Goal: Task Accomplishment & Management: Manage account settings

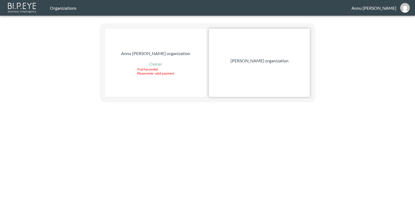
click at [262, 60] on p "Nadia Senft organization" at bounding box center [260, 61] width 58 height 6
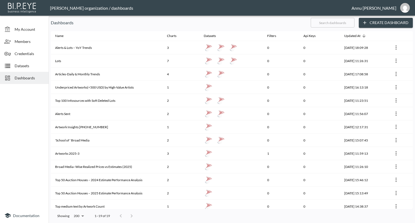
click at [33, 65] on span "Datasets" at bounding box center [30, 66] width 30 height 6
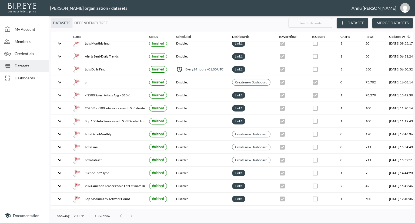
scroll to position [135, 0]
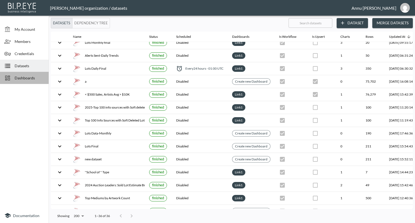
click at [36, 76] on span "Dashboards" at bounding box center [30, 78] width 30 height 6
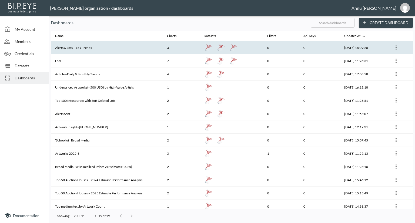
click at [93, 48] on th "Alerts & Lots – YoY Trends" at bounding box center [107, 47] width 112 height 13
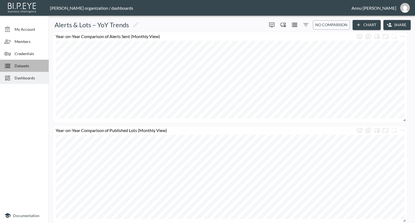
click at [24, 67] on span "Datasets" at bounding box center [30, 66] width 30 height 6
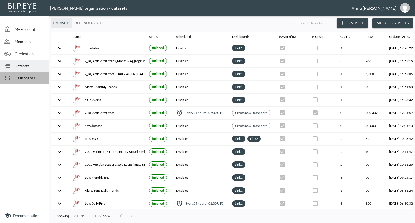
click at [35, 79] on span "Dashboards" at bounding box center [30, 78] width 30 height 6
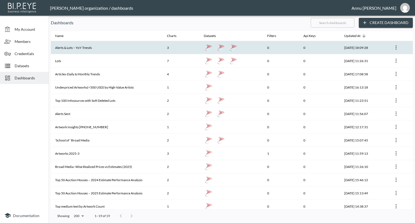
click at [124, 54] on th "Alerts & Lots – YoY Trends" at bounding box center [107, 47] width 112 height 13
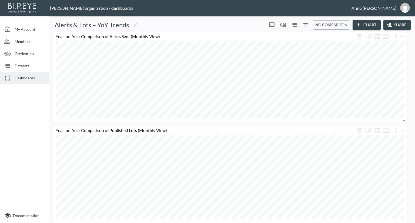
click at [295, 22] on icon "Datasets" at bounding box center [295, 25] width 6 height 6
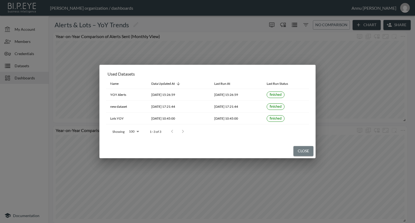
click at [308, 151] on button "Close" at bounding box center [304, 151] width 20 height 10
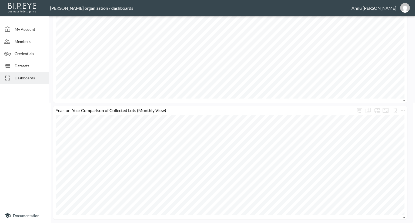
scroll to position [121, 0]
click at [401, 109] on icon "more" at bounding box center [403, 110] width 6 height 6
click at [386, 143] on p "Duplicate" at bounding box center [388, 145] width 18 height 6
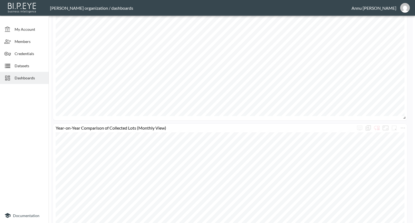
scroll to position [238, 0]
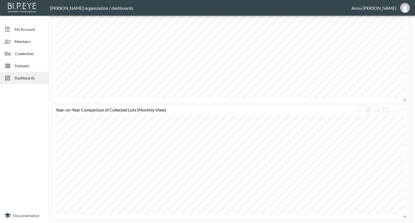
click at [408, 108] on div "Year-on-Year Comparison of Published Lots (Monthly View) Year-on-Year Compariso…" at bounding box center [231, 6] width 360 height 425
click at [406, 109] on icon "more" at bounding box center [403, 110] width 6 height 6
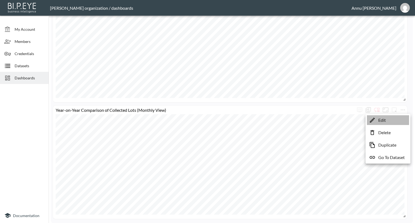
click at [393, 119] on li "Edit" at bounding box center [388, 120] width 42 height 10
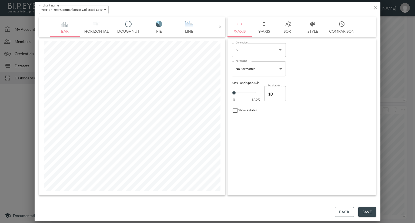
click at [268, 31] on button "Y-Axis" at bounding box center [264, 26] width 24 height 19
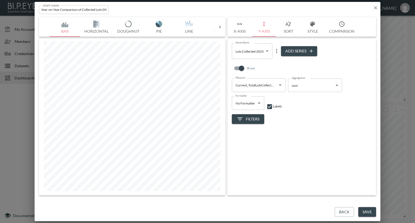
click at [279, 84] on icon "Open" at bounding box center [280, 85] width 6 height 6
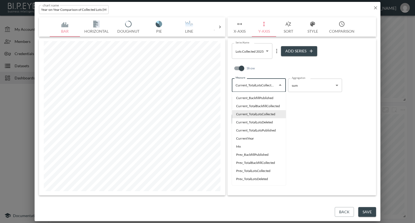
scroll to position [0, 1]
click at [274, 130] on li "Current_TotalLotsPublished" at bounding box center [259, 131] width 54 height 8
type input "Current_TotalLotsPublished"
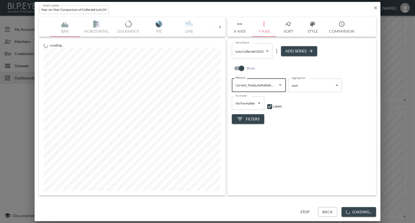
scroll to position [0, 0]
click at [276, 50] on icon "more" at bounding box center [277, 51] width 6 height 6
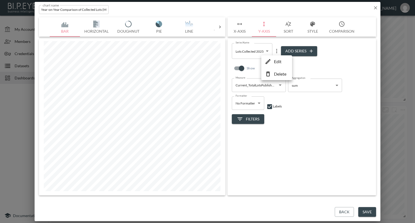
click at [276, 61] on p "Edit" at bounding box center [278, 61] width 8 height 6
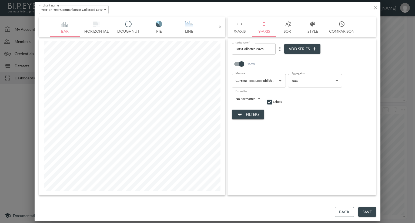
click at [256, 49] on input "Lots Collected 2025" at bounding box center [254, 48] width 44 height 11
click at [268, 53] on input "Lots Published 2025" at bounding box center [254, 48] width 44 height 11
type input "Lots Published 2025"
click at [276, 61] on div "Show" at bounding box center [302, 65] width 140 height 17
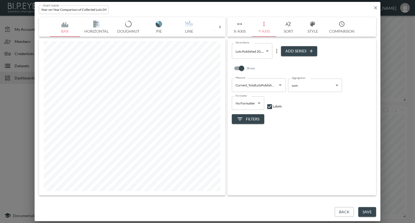
click at [267, 52] on body "BI.P.EYE, Interactive Analytics Dashboards - app Nadia Senft organization / das…" at bounding box center [207, 111] width 415 height 223
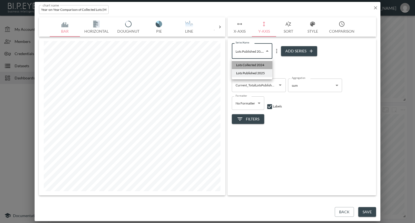
click at [260, 63] on span "Lots Collected 2024" at bounding box center [250, 65] width 28 height 5
type input "8d89a3fc-d6f4-4ea3-92f4-01470ad8f7cd"
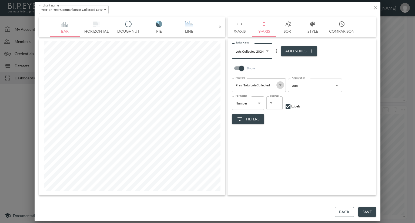
click at [283, 86] on icon "Open" at bounding box center [280, 85] width 6 height 6
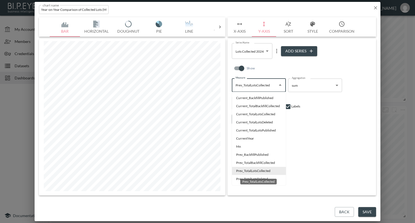
click at [240, 172] on li "Prev_TotalLotsCollected" at bounding box center [259, 171] width 54 height 8
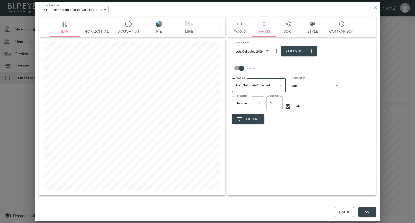
click at [301, 131] on div "Series Name Lots Collected 2024 8d89a3fc-d6f4-4ea3-92f4-01470ad8f7cd Series Nam…" at bounding box center [302, 117] width 149 height 157
click at [277, 51] on icon "more" at bounding box center [276, 51] width 1 height 4
click at [274, 60] on p "Edit" at bounding box center [278, 61] width 8 height 6
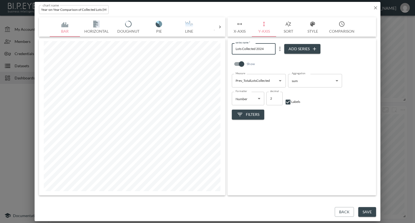
click at [264, 48] on input "Lots Collected 2024" at bounding box center [254, 48] width 44 height 11
click at [279, 81] on icon "Open" at bounding box center [280, 81] width 6 height 6
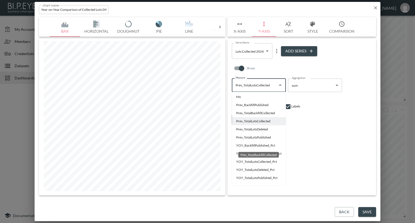
scroll to position [52, 0]
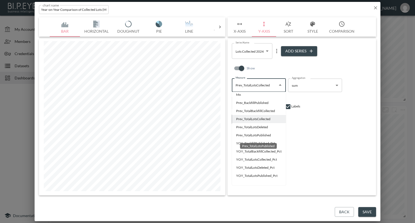
click at [268, 135] on li "Prev_TotalLotsPublished" at bounding box center [259, 135] width 54 height 8
type input "Prev_TotalLotsPublished"
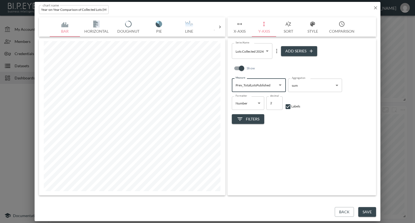
click at [276, 49] on icon "more" at bounding box center [277, 51] width 6 height 6
click at [276, 61] on p "Edit" at bounding box center [278, 61] width 8 height 6
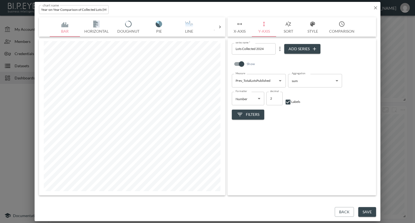
click at [256, 49] on input "Lots Collected 2024" at bounding box center [254, 48] width 44 height 11
type input "Lots Published 2024"
click at [365, 209] on button "Save" at bounding box center [368, 212] width 18 height 10
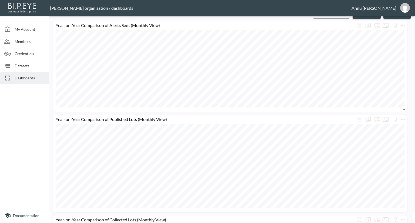
scroll to position [0, 0]
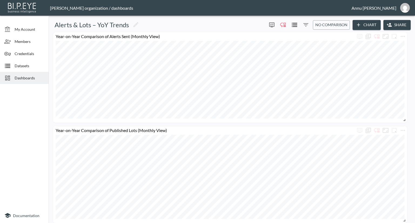
click at [34, 70] on div "Datasets" at bounding box center [24, 66] width 49 height 12
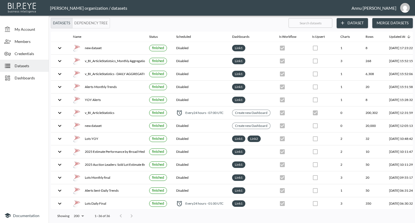
scroll to position [0, 32]
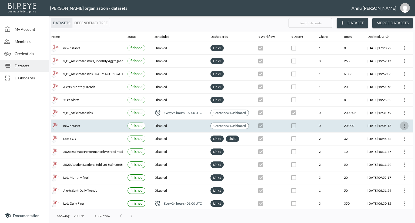
click at [401, 124] on icon "more" at bounding box center [404, 126] width 6 height 6
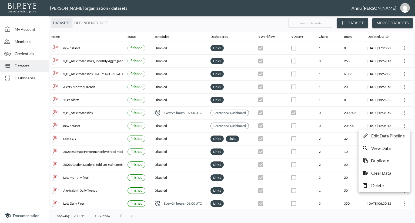
click at [387, 139] on p "Edit Data Pipeline" at bounding box center [389, 136] width 34 height 6
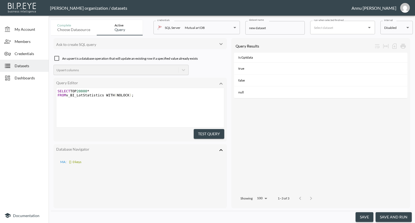
click at [18, 64] on span "Datasets" at bounding box center [30, 66] width 30 height 6
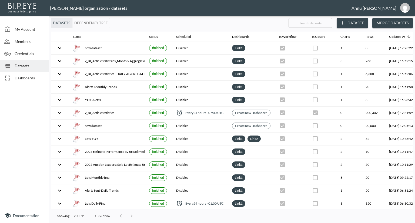
scroll to position [0, 32]
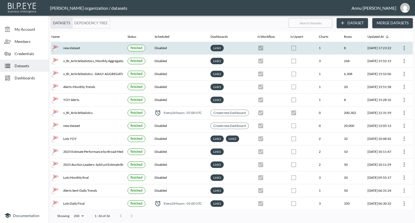
click at [404, 46] on icon "more" at bounding box center [404, 48] width 1 height 4
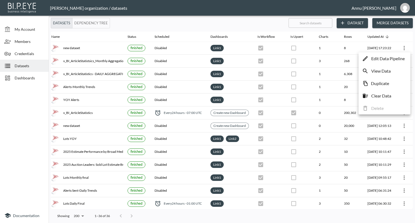
click at [393, 58] on p "Edit Data Pipeline" at bounding box center [389, 58] width 34 height 6
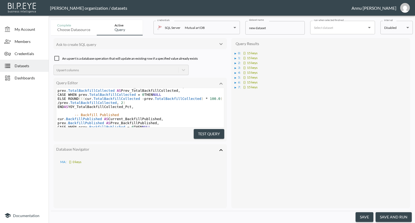
scroll to position [420, 0]
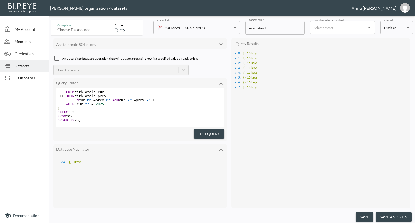
click at [235, 52] on div "▶" at bounding box center [236, 53] width 2 height 3
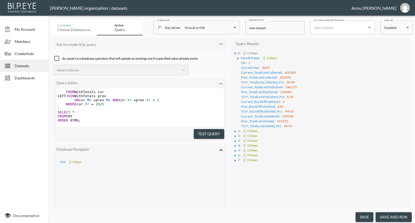
click at [235, 130] on div "▶" at bounding box center [236, 131] width 2 height 3
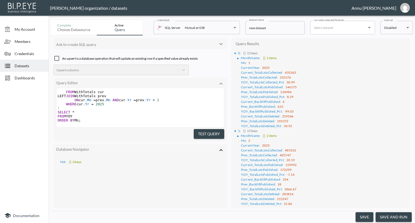
scroll to position [28, 0]
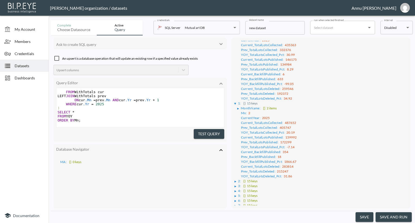
click at [21, 76] on span "Dashboards" at bounding box center [30, 78] width 30 height 6
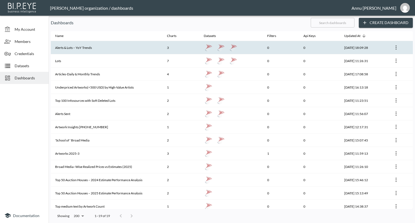
click at [78, 47] on th "Alerts & Lots – YoY Trends" at bounding box center [107, 47] width 112 height 13
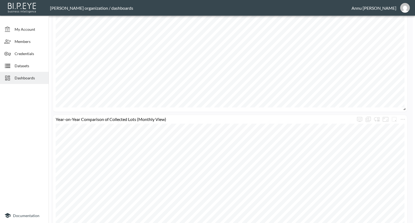
scroll to position [238, 0]
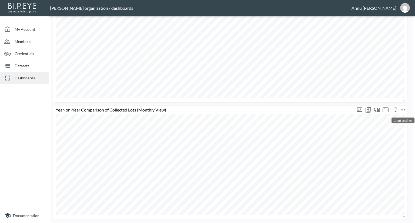
click at [402, 110] on icon "more" at bounding box center [403, 110] width 6 height 6
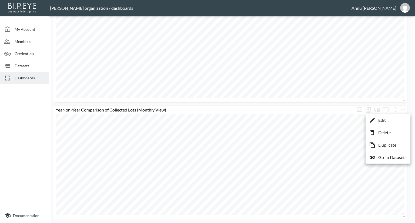
click at [390, 118] on li "Edit" at bounding box center [388, 120] width 42 height 10
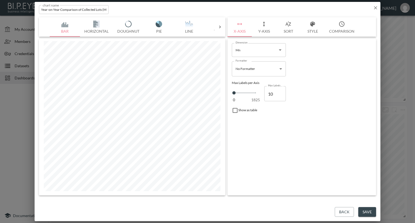
click at [267, 31] on button "Y-Axis" at bounding box center [264, 26] width 24 height 19
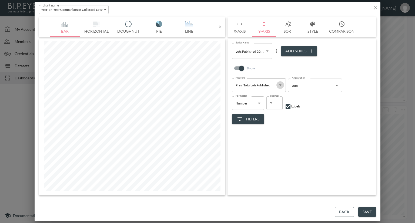
click at [280, 86] on icon "Open" at bounding box center [280, 85] width 6 height 6
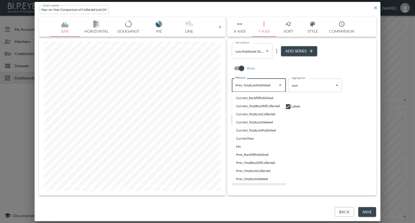
scroll to position [6, 0]
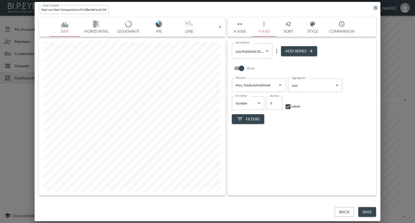
click at [376, 7] on icon "button" at bounding box center [375, 7] width 3 height 3
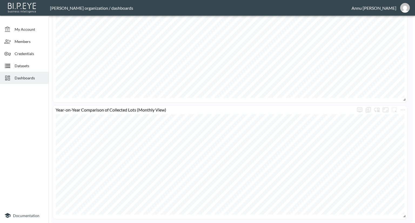
click at [29, 65] on span "Datasets" at bounding box center [30, 66] width 30 height 6
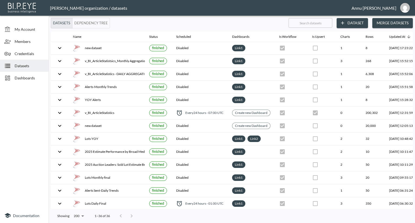
scroll to position [0, 32]
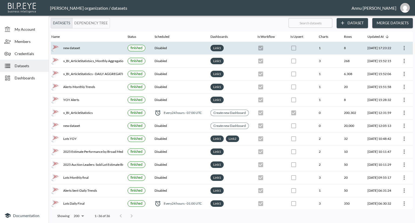
click at [406, 44] on th at bounding box center [404, 48] width 17 height 13
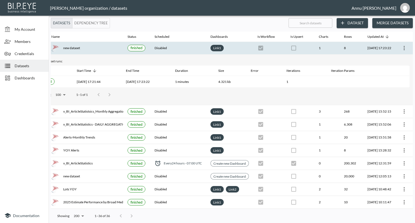
click at [401, 48] on icon "more" at bounding box center [404, 48] width 6 height 6
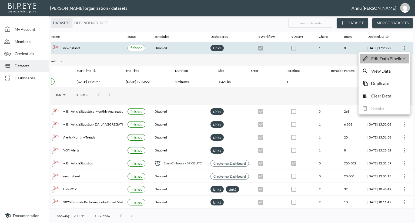
click at [395, 59] on p "Edit Data Pipeline" at bounding box center [389, 58] width 34 height 6
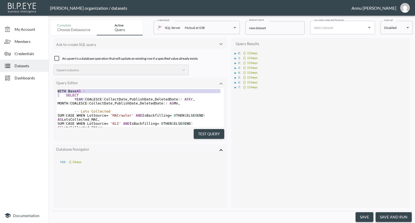
scroll to position [107, 0]
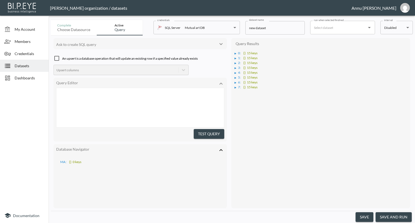
type textarea "WITH Base AS ( SELECT YEAR(COALESCE(CollectDate, PublishDate, DeletedDate)) AS …"
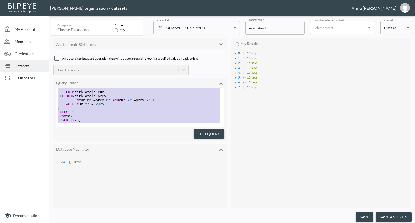
drag, startPoint x: 57, startPoint y: 91, endPoint x: 115, endPoint y: 191, distance: 115.8
click at [22, 75] on span "Dashboards" at bounding box center [30, 78] width 30 height 6
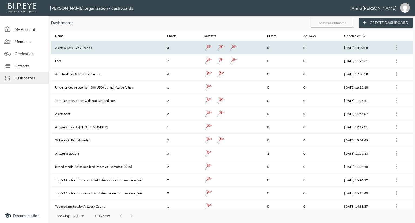
click at [71, 47] on th "Alerts & Lots – YoY Trends" at bounding box center [107, 47] width 112 height 13
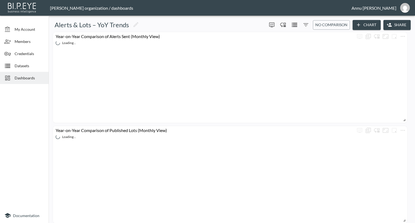
click at [29, 77] on span "Dashboards" at bounding box center [30, 78] width 30 height 6
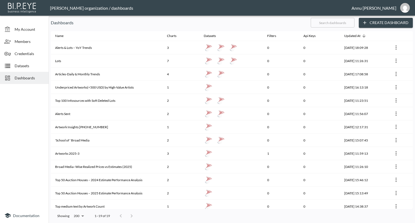
click at [28, 68] on span "Datasets" at bounding box center [30, 66] width 30 height 6
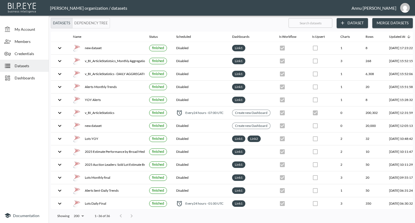
scroll to position [0, 32]
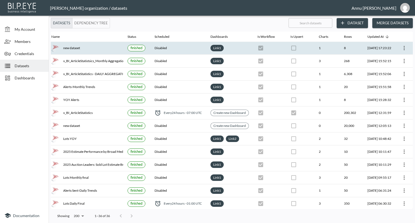
click at [406, 48] on icon "more" at bounding box center [404, 48] width 6 height 6
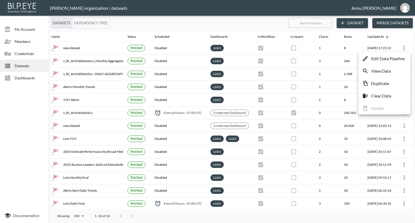
click at [27, 76] on div at bounding box center [207, 111] width 415 height 223
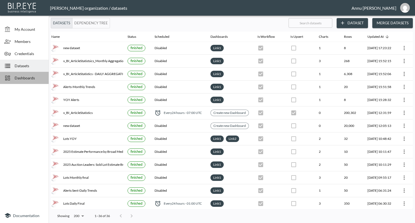
click at [27, 76] on span "Dashboards" at bounding box center [30, 78] width 30 height 6
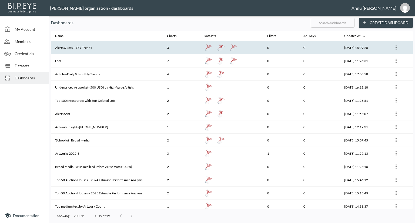
click at [85, 47] on th "Alerts & Lots – YoY Trends" at bounding box center [107, 47] width 112 height 13
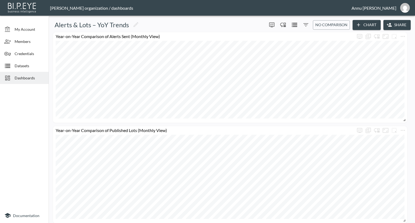
click at [34, 65] on span "Datasets" at bounding box center [30, 66] width 30 height 6
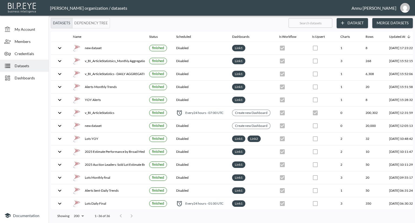
scroll to position [0, 32]
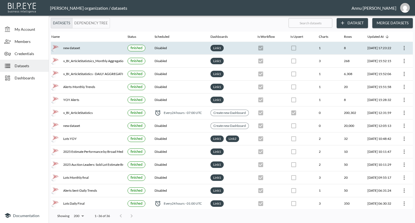
click at [401, 45] on icon "more" at bounding box center [404, 48] width 6 height 6
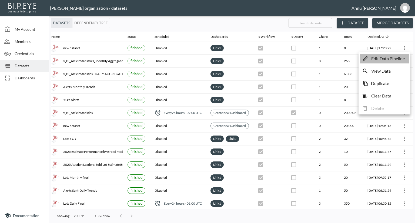
click at [390, 59] on p "Edit Data Pipeline" at bounding box center [389, 58] width 34 height 6
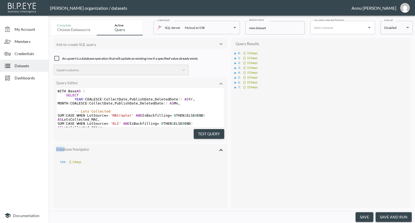
drag, startPoint x: 62, startPoint y: 137, endPoint x: 64, endPoint y: 143, distance: 6.1
click at [64, 143] on div "Ask to create SQL query An upsert is a database operation that will update an e…" at bounding box center [141, 123] width 174 height 170
drag, startPoint x: 55, startPoint y: 139, endPoint x: 50, endPoint y: 153, distance: 15.1
click at [50, 153] on div "Complete Choose datasource Active Query credentials SQL Server Mutual art DB 82…" at bounding box center [232, 121] width 367 height 206
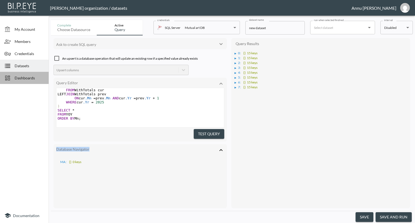
click at [34, 78] on span "Dashboards" at bounding box center [30, 78] width 30 height 6
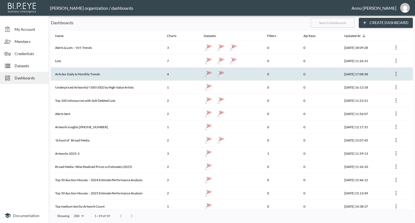
click at [140, 72] on th "Articles-Daily & Monthly Trends" at bounding box center [107, 74] width 112 height 13
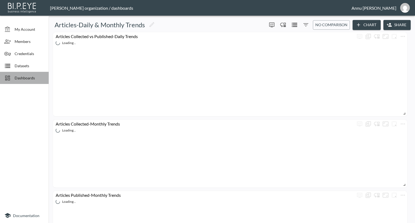
click at [40, 76] on span "Dashboards" at bounding box center [30, 78] width 30 height 6
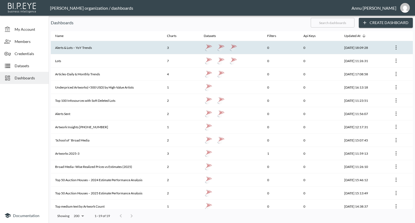
click at [89, 48] on th "Alerts & Lots – YoY Trends" at bounding box center [107, 47] width 112 height 13
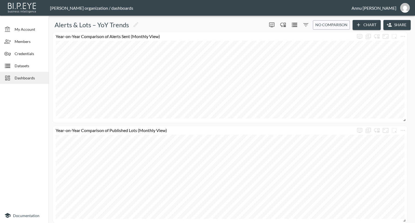
click at [43, 79] on span "Dashboards" at bounding box center [30, 78] width 30 height 6
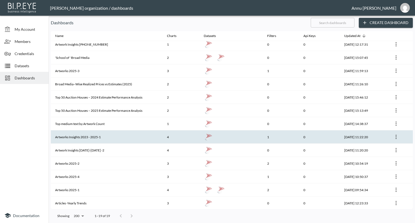
click at [114, 133] on th "Artworks Insights 2023 - 2025-1" at bounding box center [107, 137] width 112 height 13
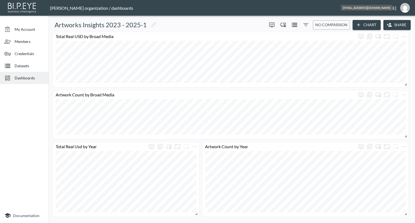
click at [405, 8] on img "annu@mutualart.com" at bounding box center [406, 8] width 10 height 10
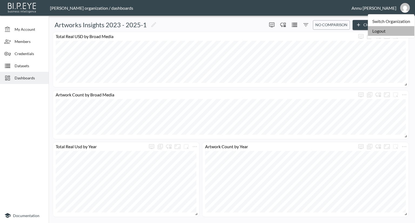
click at [382, 32] on li "Logout" at bounding box center [391, 31] width 47 height 10
